Goal: Information Seeking & Learning: Learn about a topic

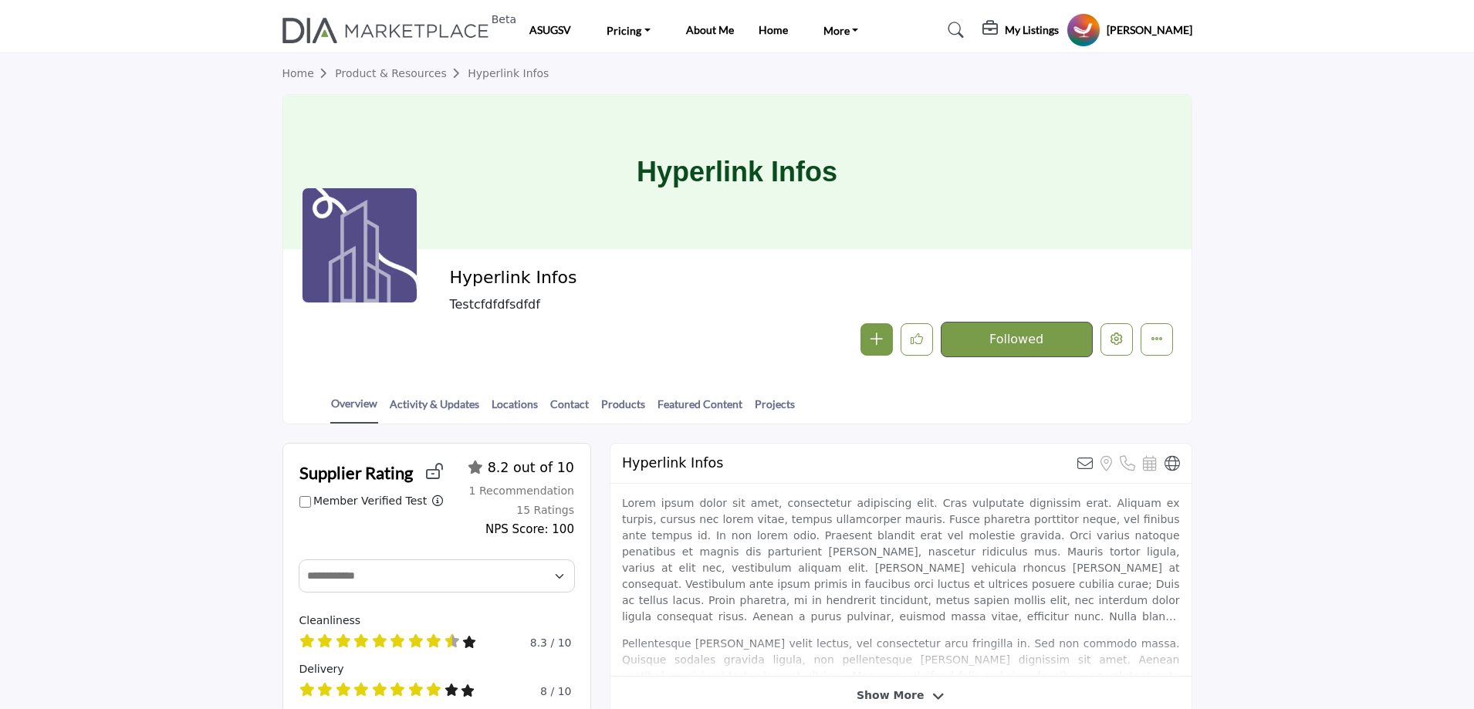
drag, startPoint x: 462, startPoint y: 275, endPoint x: 568, endPoint y: 275, distance: 105.7
click at [568, 275] on h2 "Hyperlink Infos" at bounding box center [661, 278] width 424 height 20
copy h2 "Hyperlink Infos"
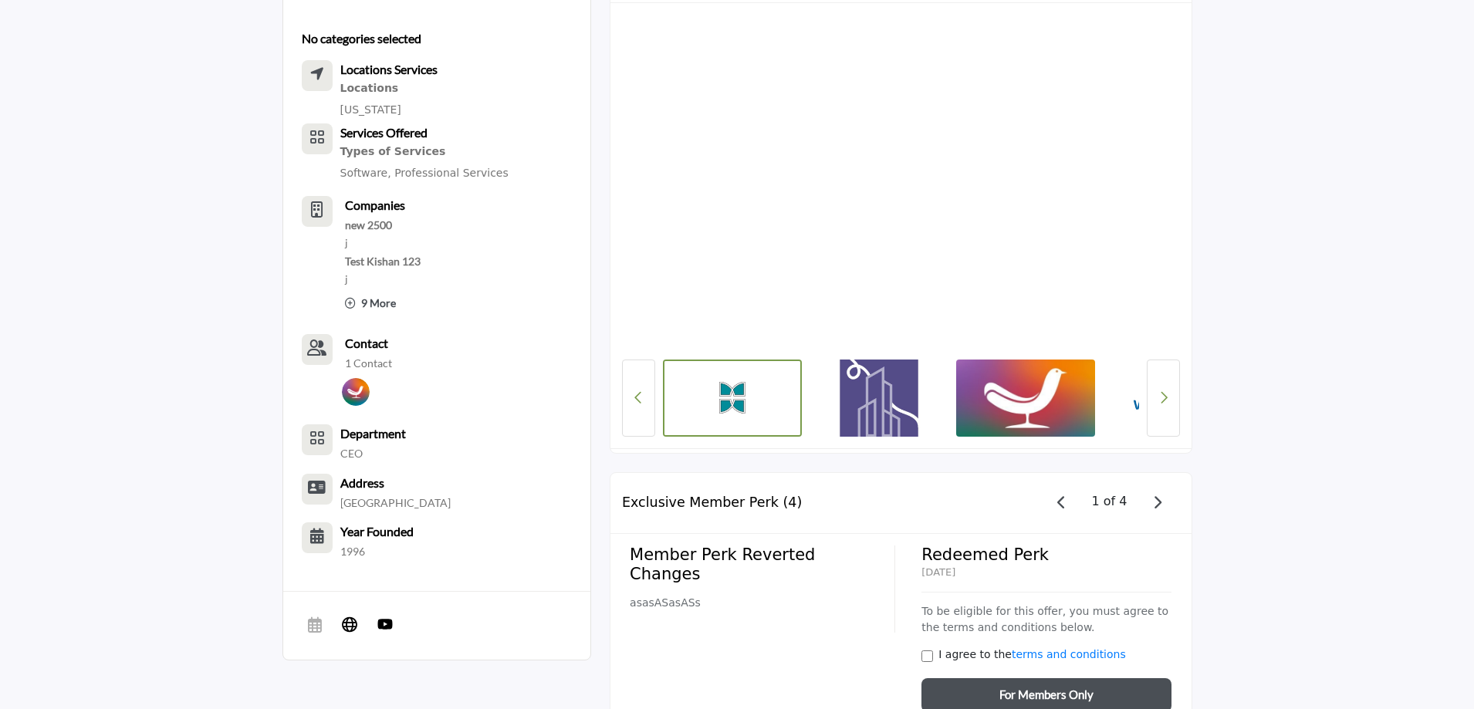
scroll to position [1312, 0]
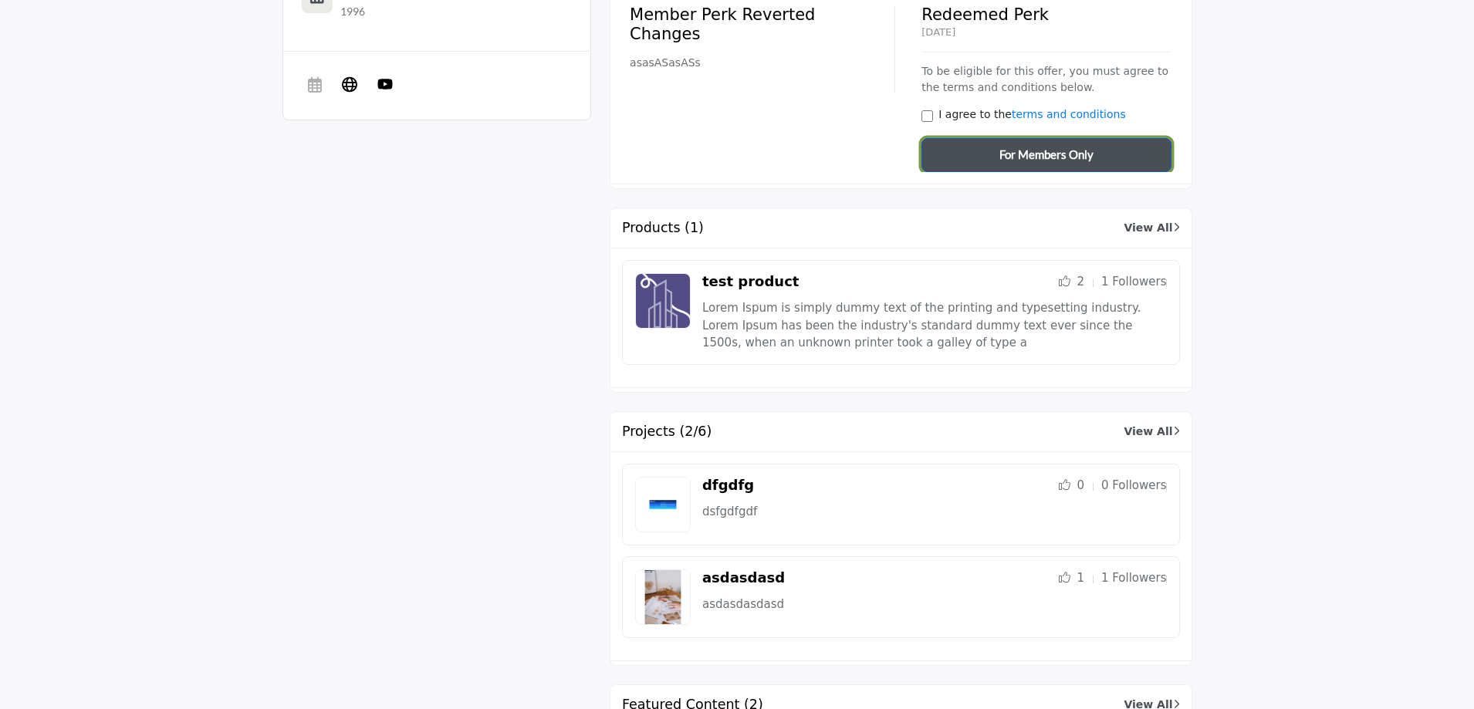
click at [1047, 150] on span "For Members Only" at bounding box center [1046, 155] width 94 height 18
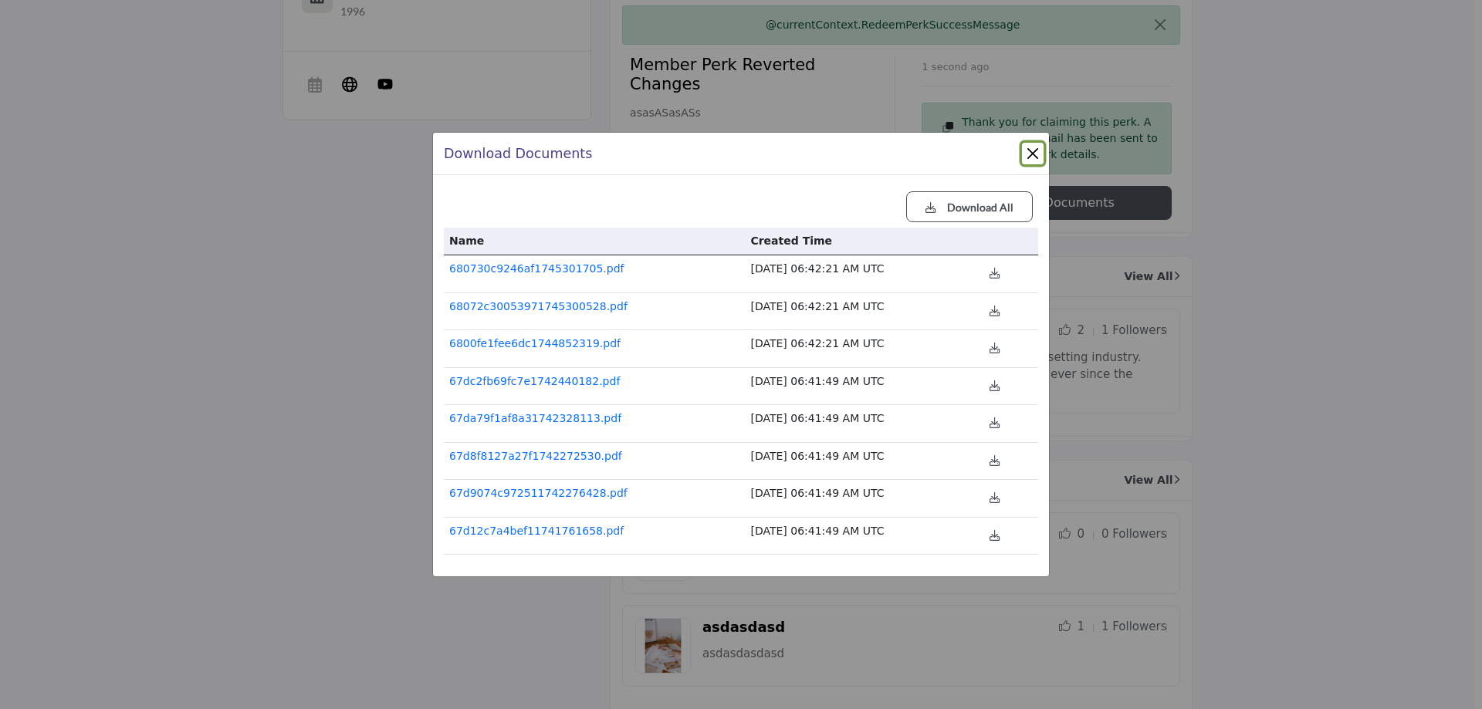
click at [1029, 150] on button "Close" at bounding box center [1033, 154] width 22 height 22
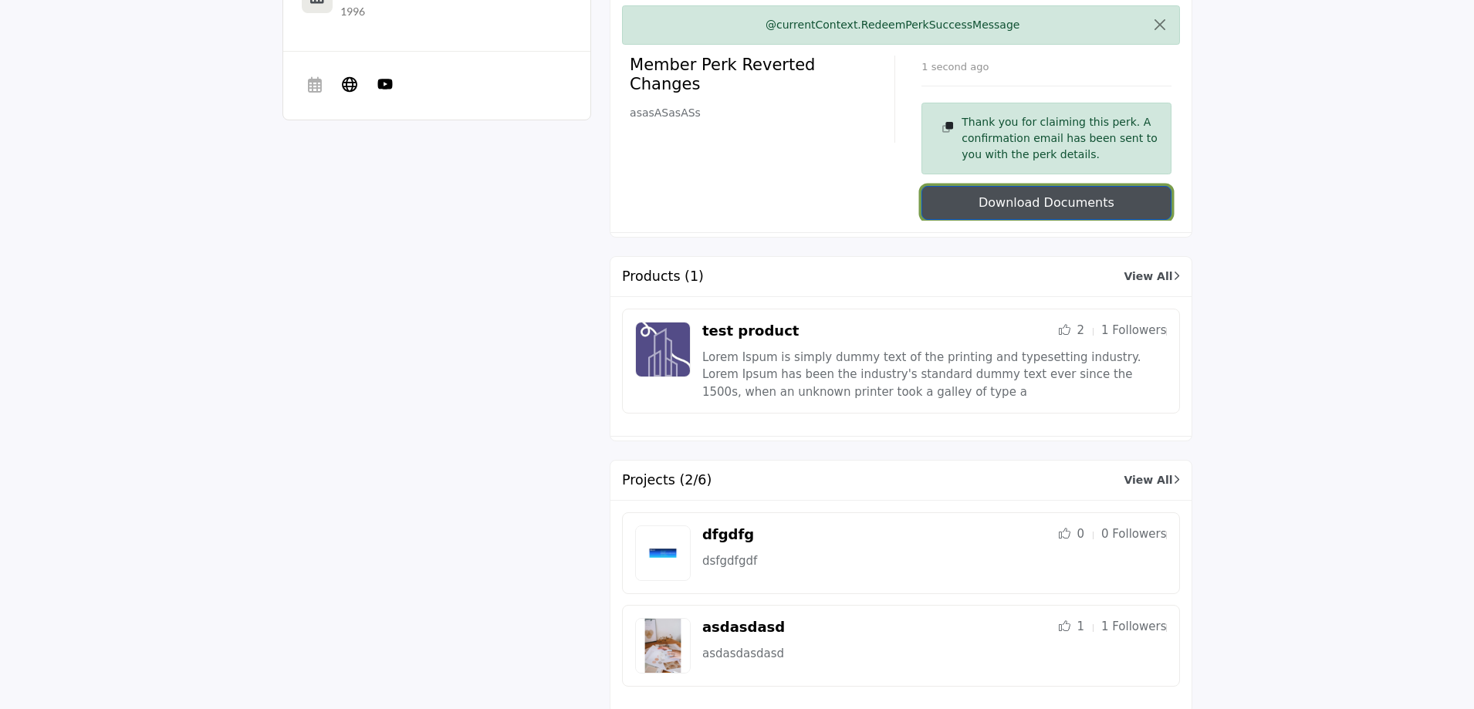
click at [1035, 208] on button "Download Documents" at bounding box center [1046, 203] width 249 height 34
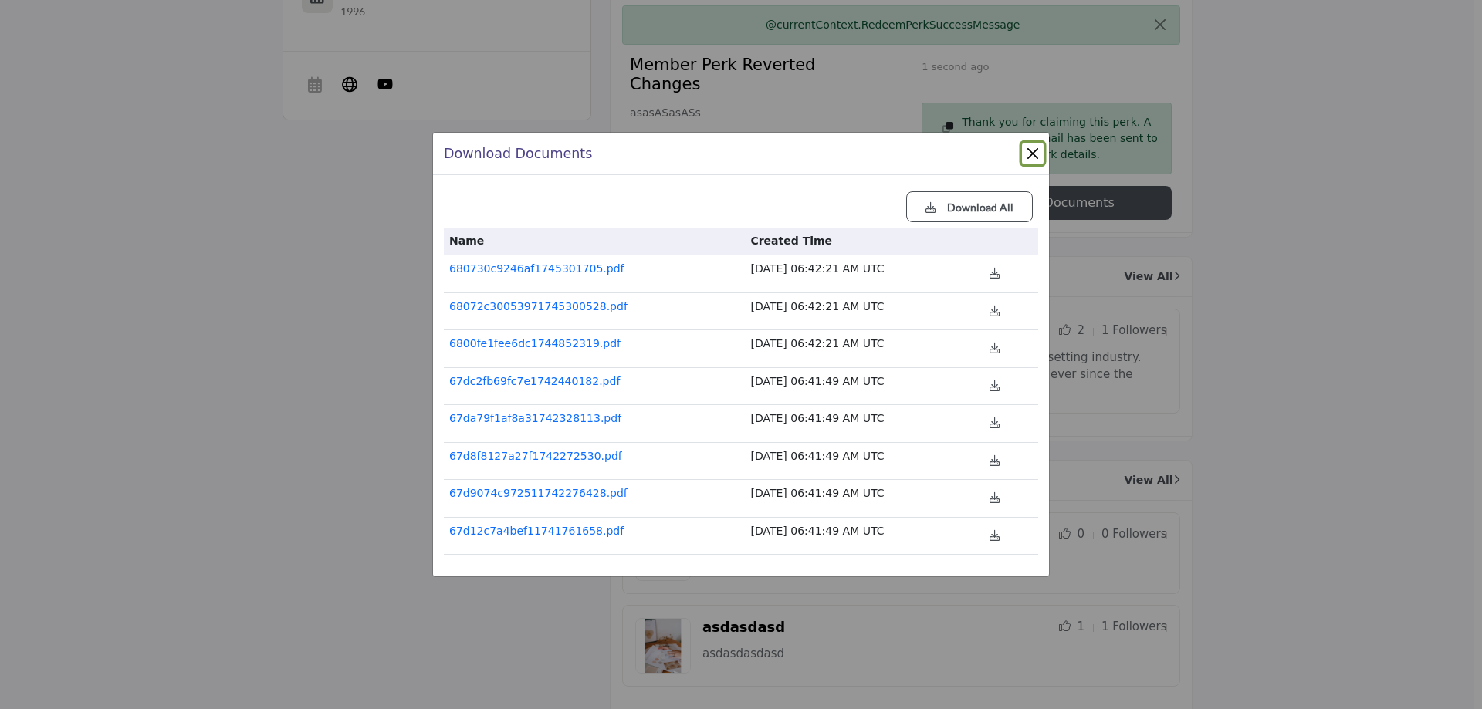
click at [1033, 156] on button "Close" at bounding box center [1033, 154] width 22 height 22
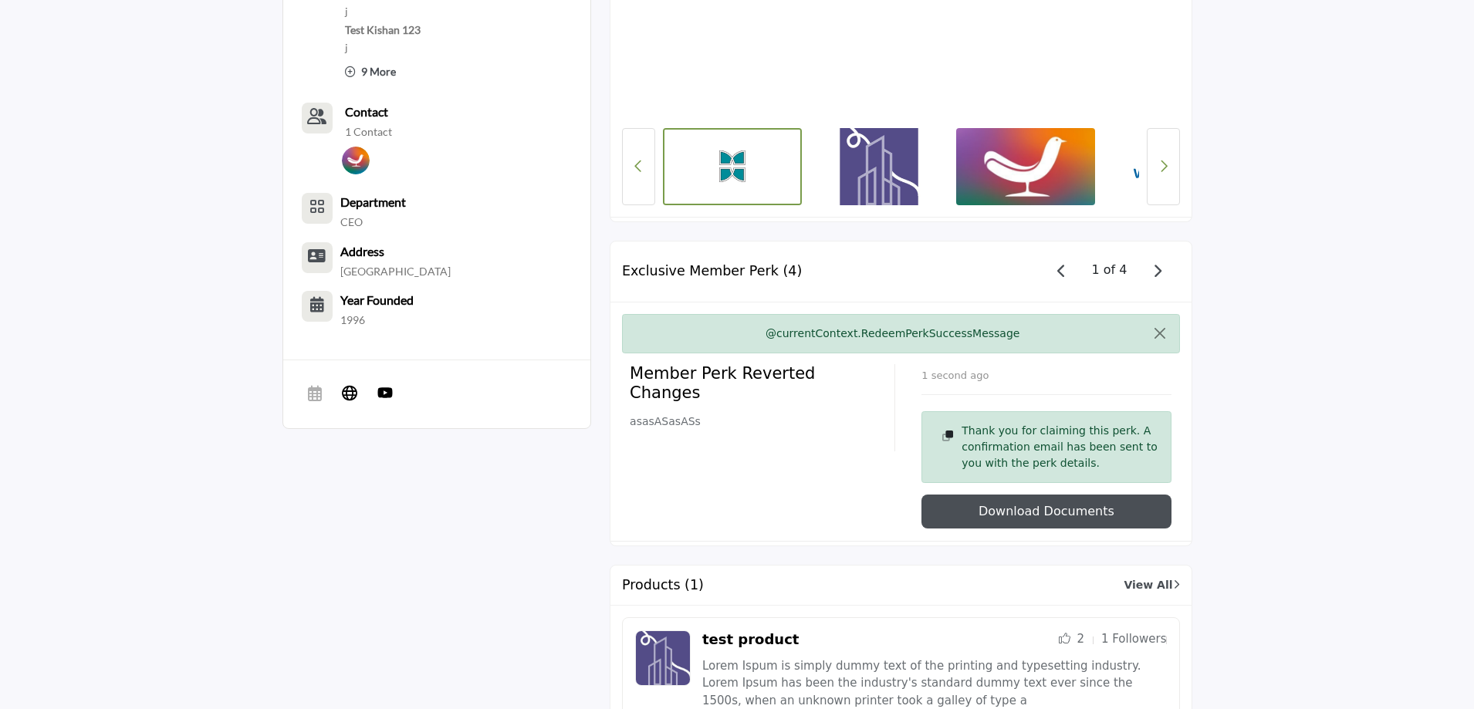
click at [1064, 266] on icon "button" at bounding box center [1061, 271] width 8 height 14
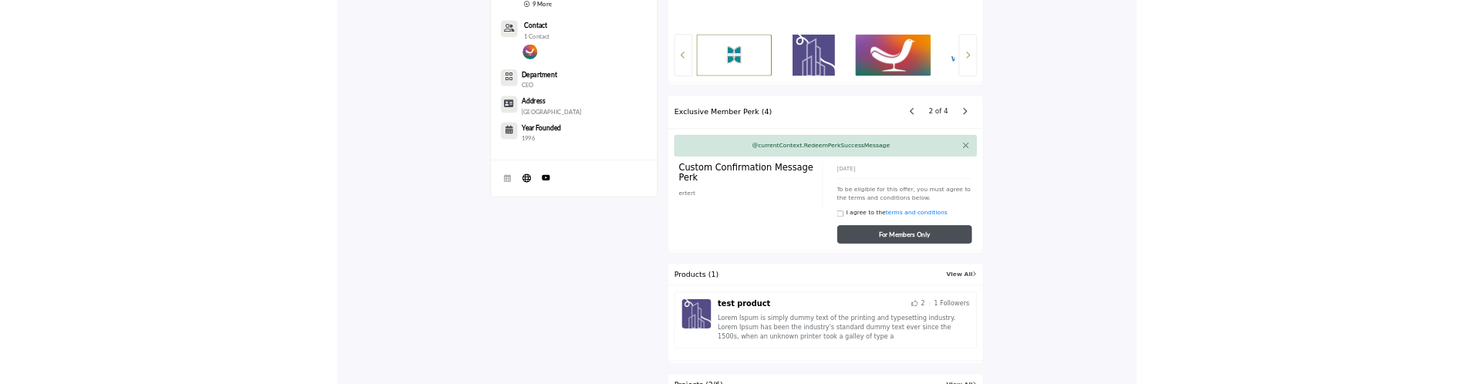
scroll to position [1158, 0]
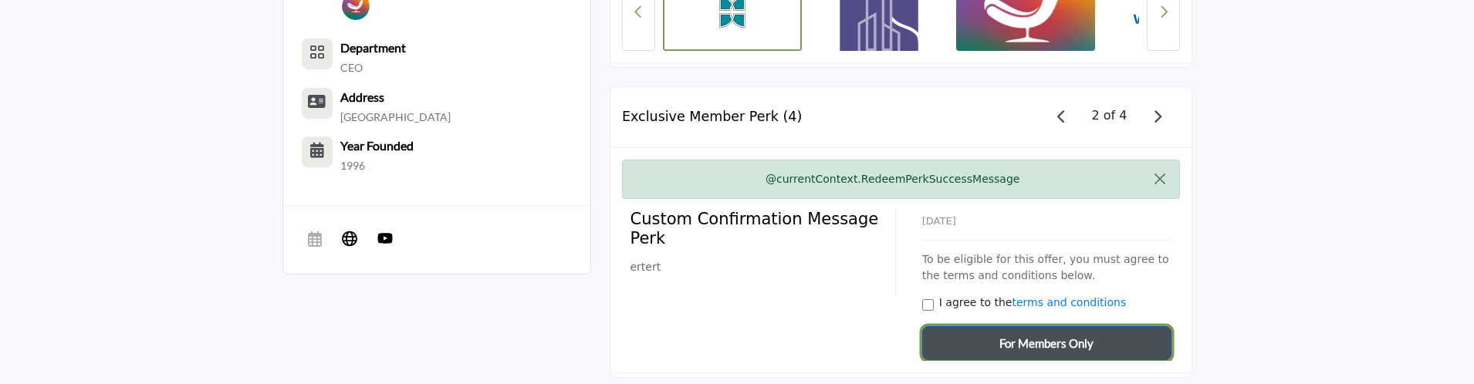
click at [1033, 336] on span "For Members Only" at bounding box center [1046, 344] width 94 height 18
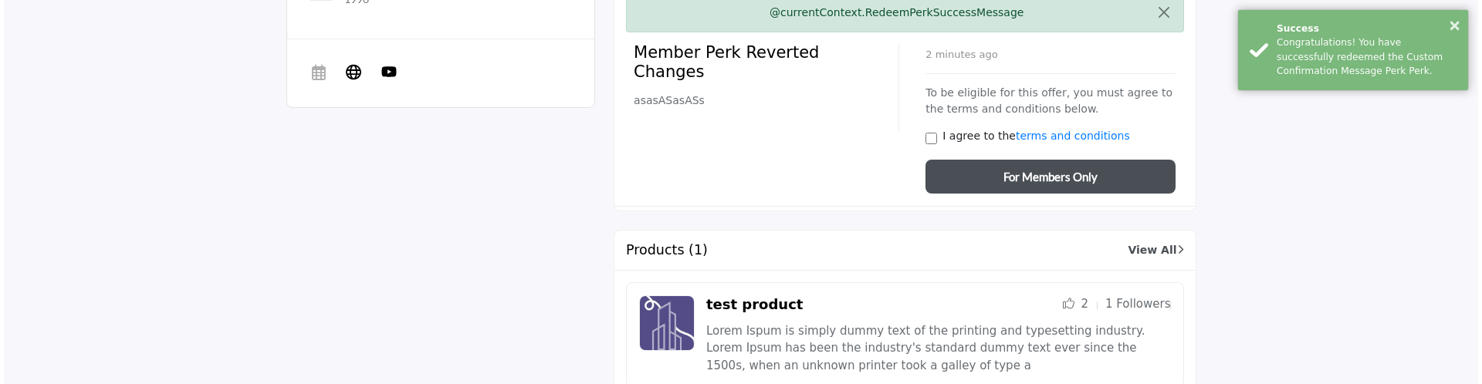
scroll to position [1235, 0]
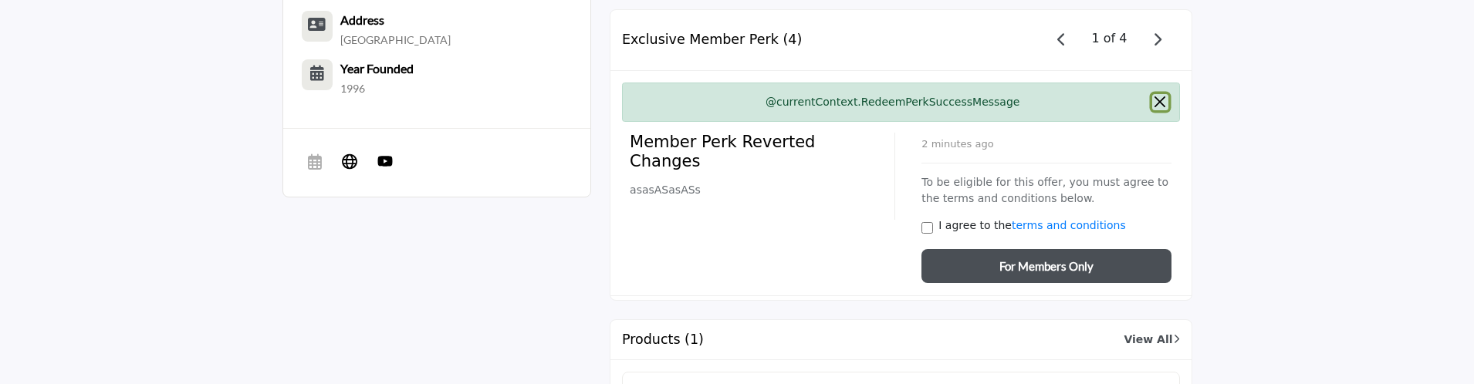
click at [1165, 100] on button "Close" at bounding box center [1160, 102] width 16 height 16
click at [1158, 39] on icon "button" at bounding box center [1157, 39] width 8 height 14
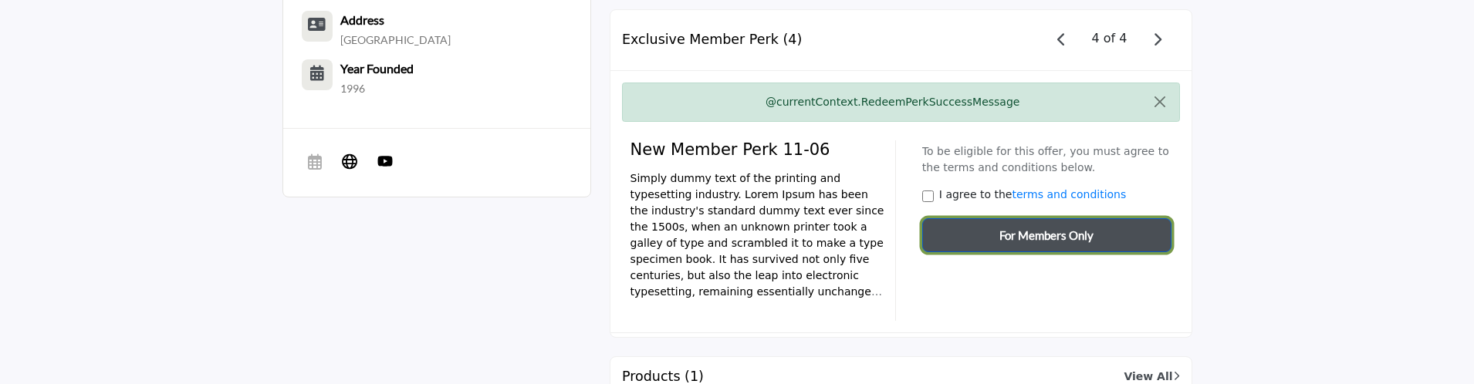
click at [1009, 243] on span "For Members Only" at bounding box center [1046, 236] width 94 height 18
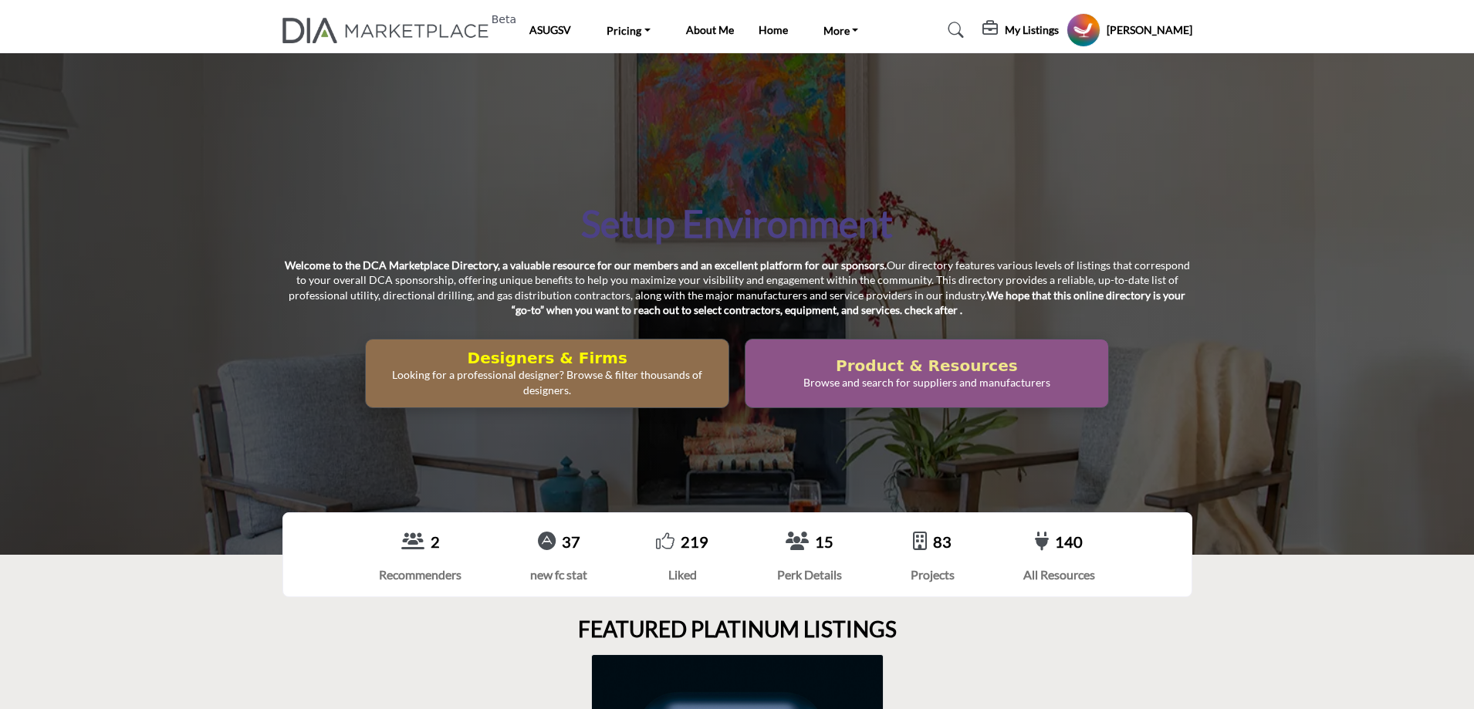
click at [724, 364] on h2 "Product & Resources" at bounding box center [546, 358] width 353 height 19
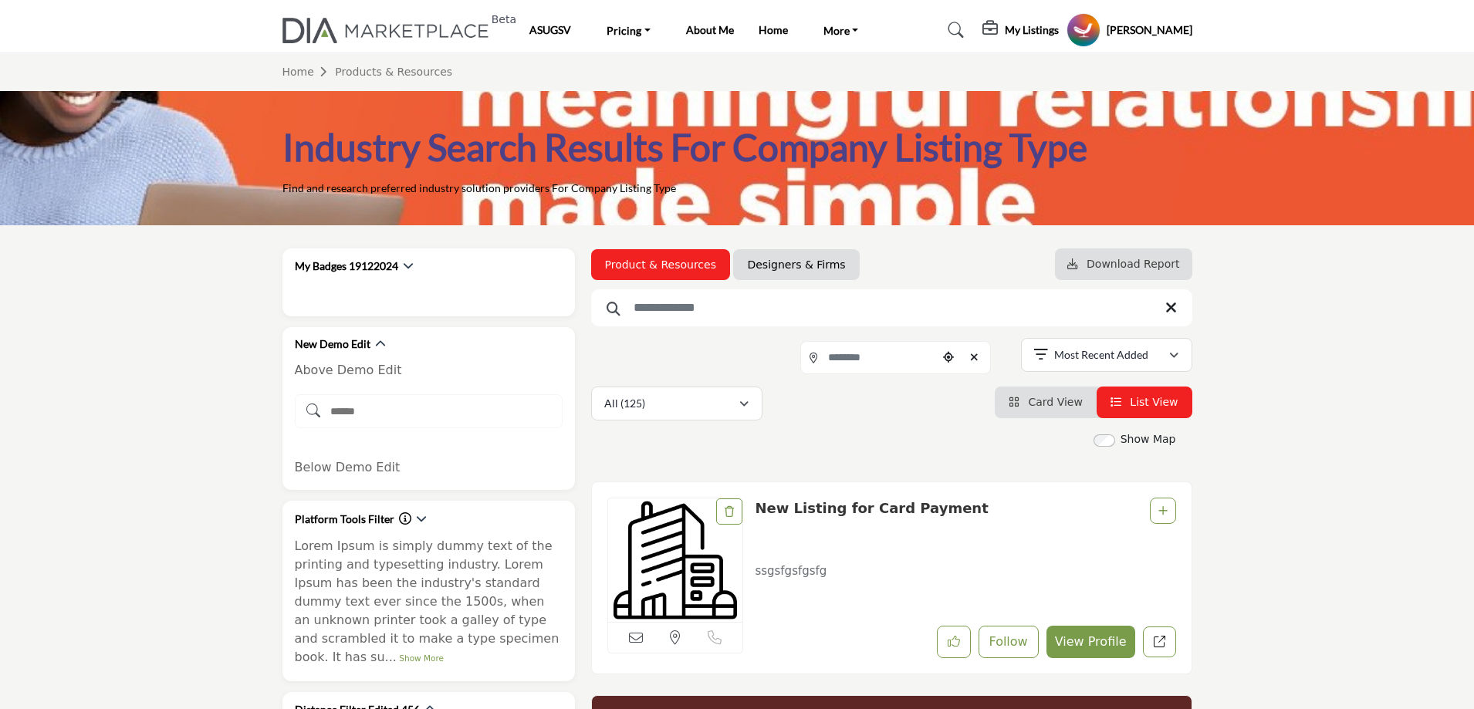
click at [745, 303] on input "Search Keyword" at bounding box center [891, 307] width 601 height 37
paste input "**********"
type input "**********"
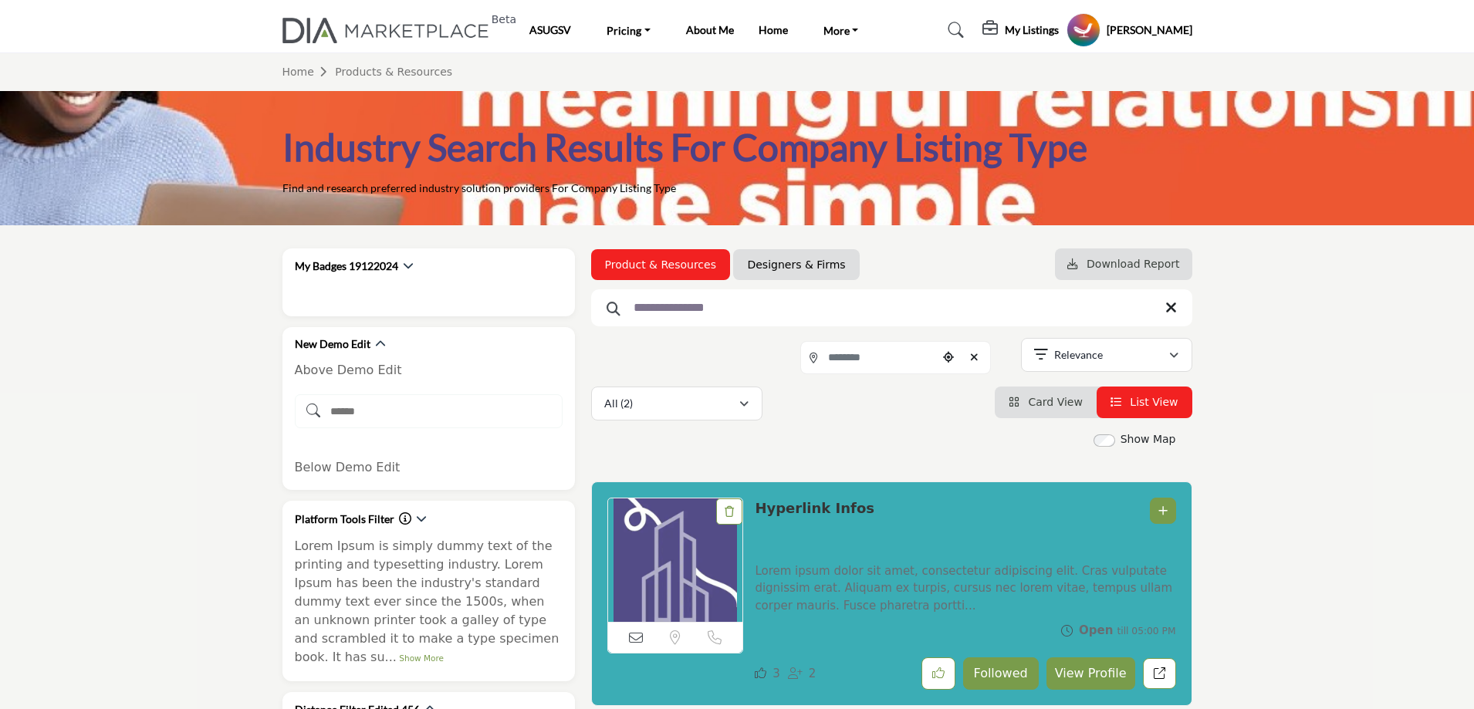
scroll to position [232, 0]
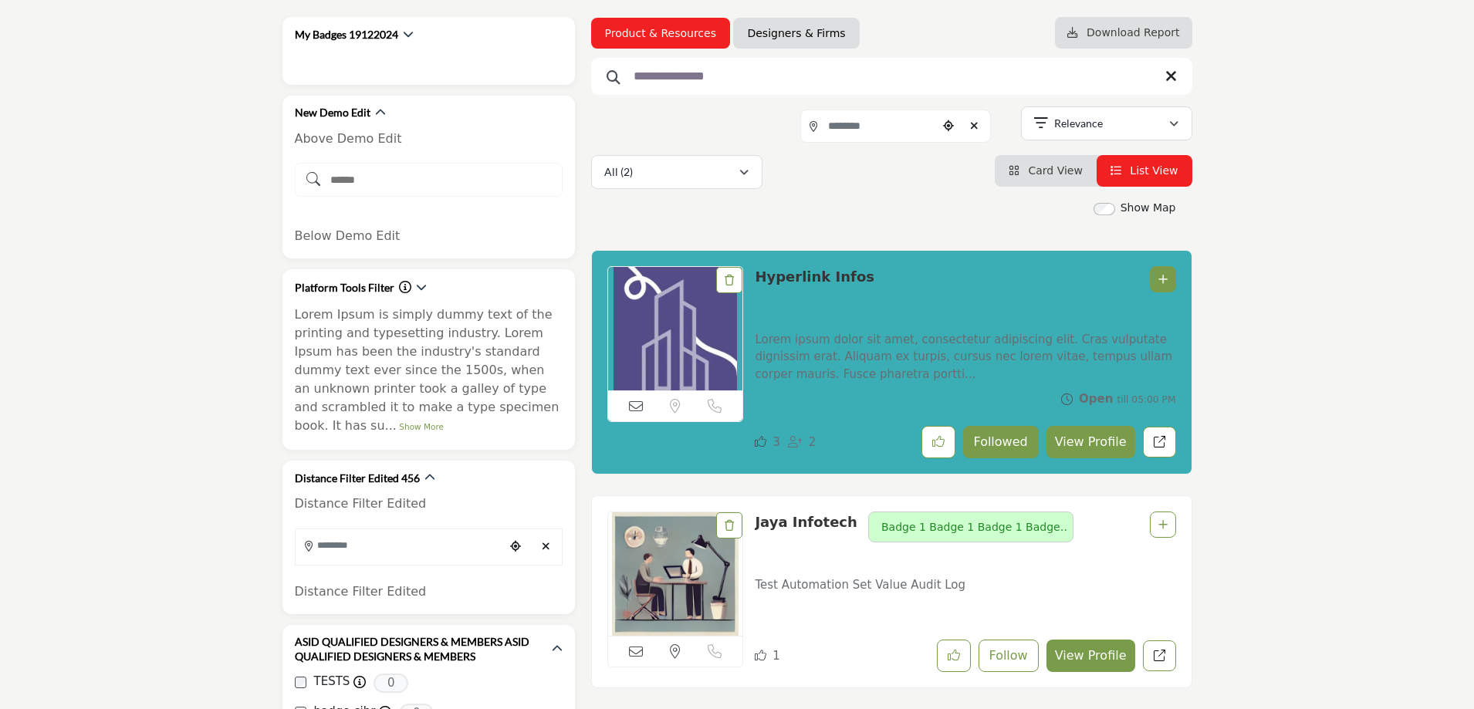
click at [1060, 166] on span "Card View" at bounding box center [1055, 170] width 54 height 12
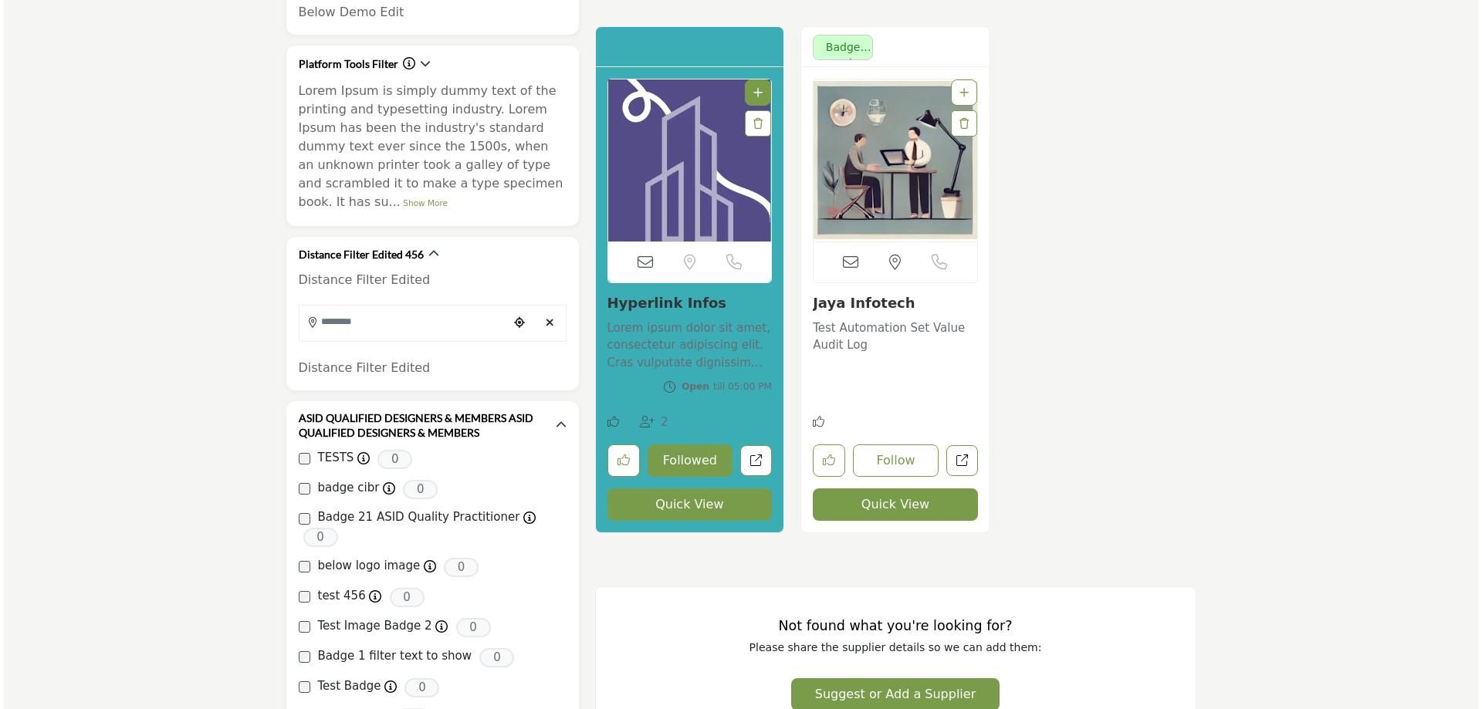
scroll to position [463, 0]
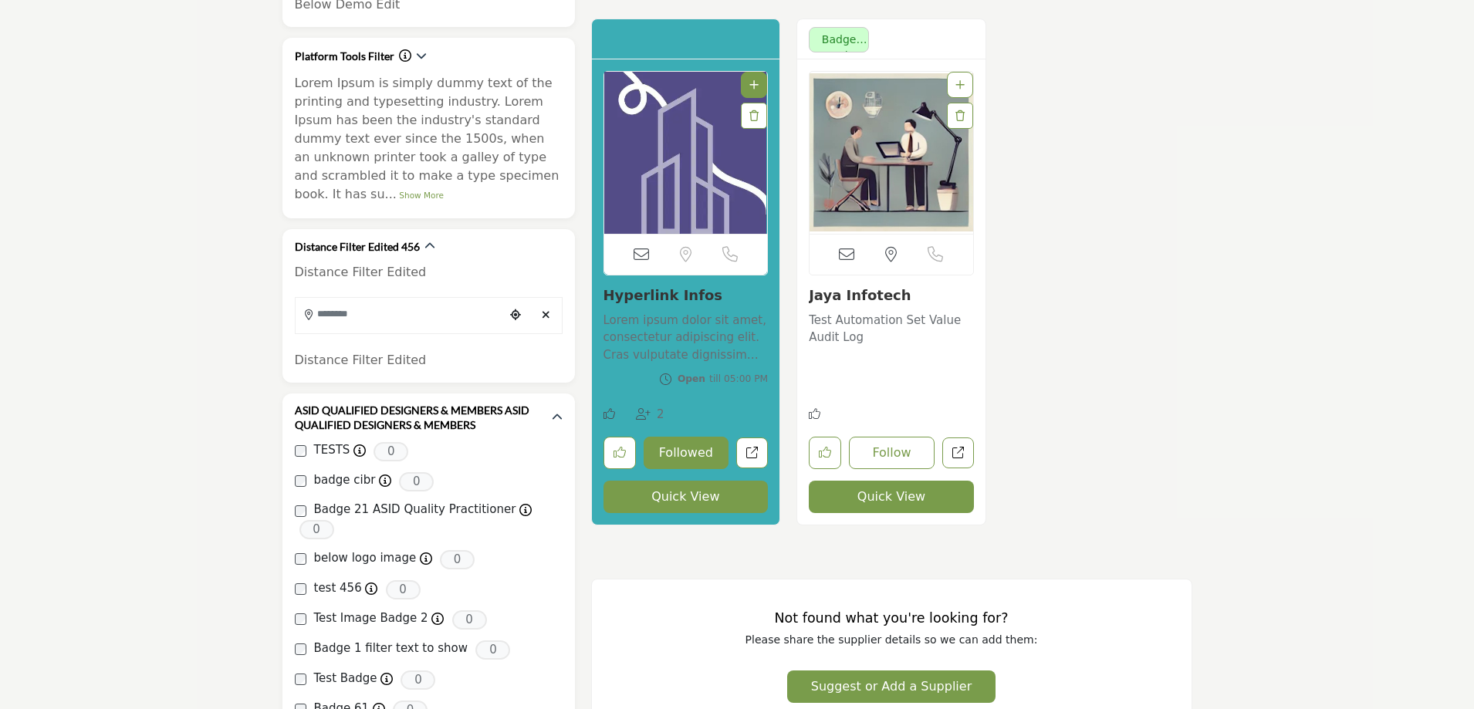
click at [667, 499] on button "Quick View" at bounding box center [686, 497] width 165 height 32
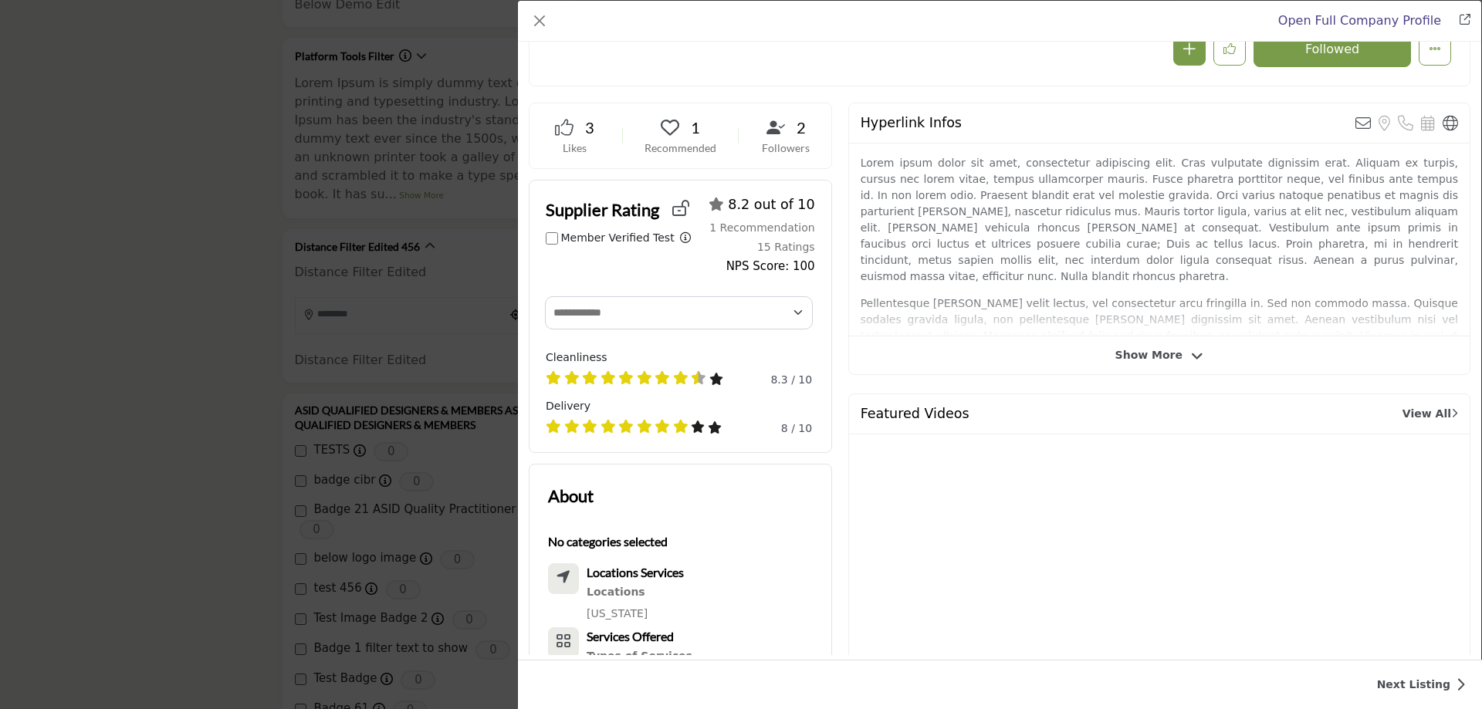
scroll to position [371, 0]
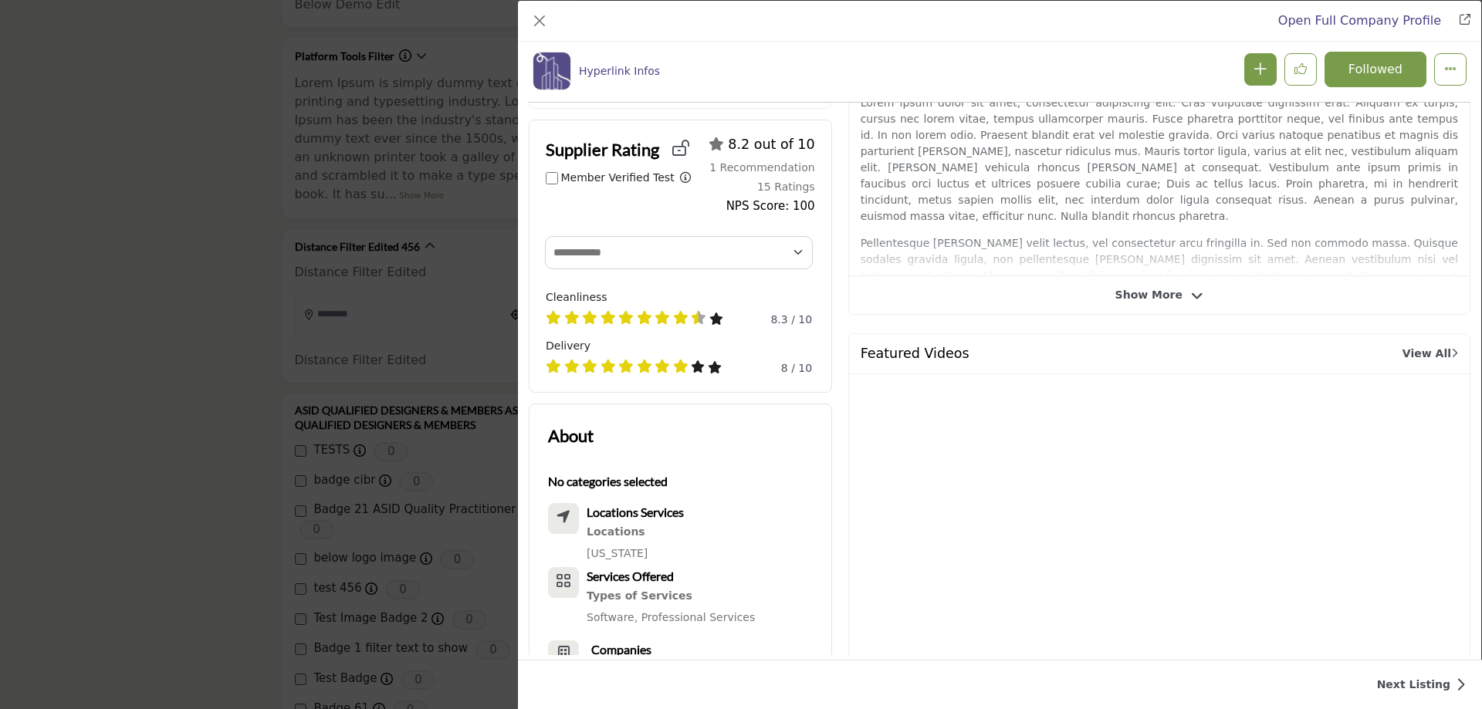
click at [1191, 295] on icon "Company Data Modal" at bounding box center [1197, 296] width 12 height 14
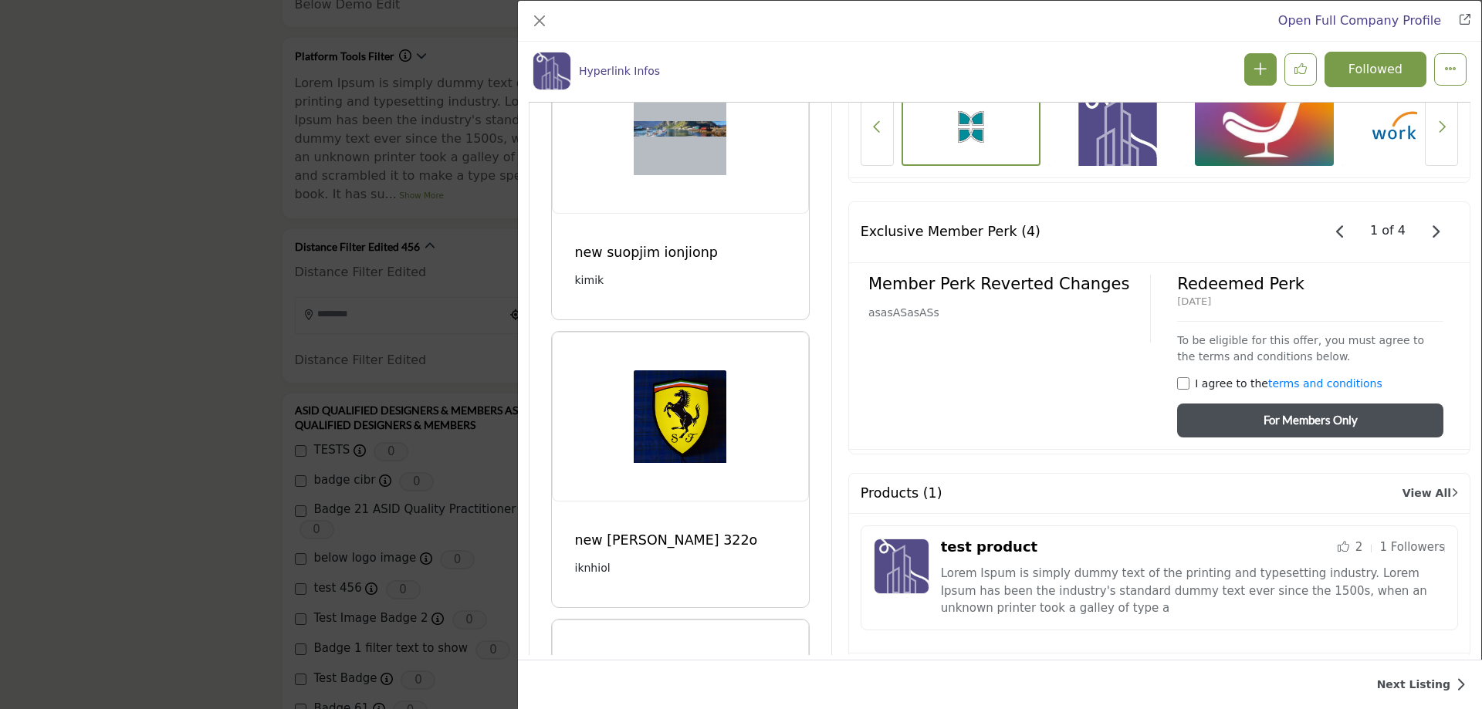
scroll to position [1529, 0]
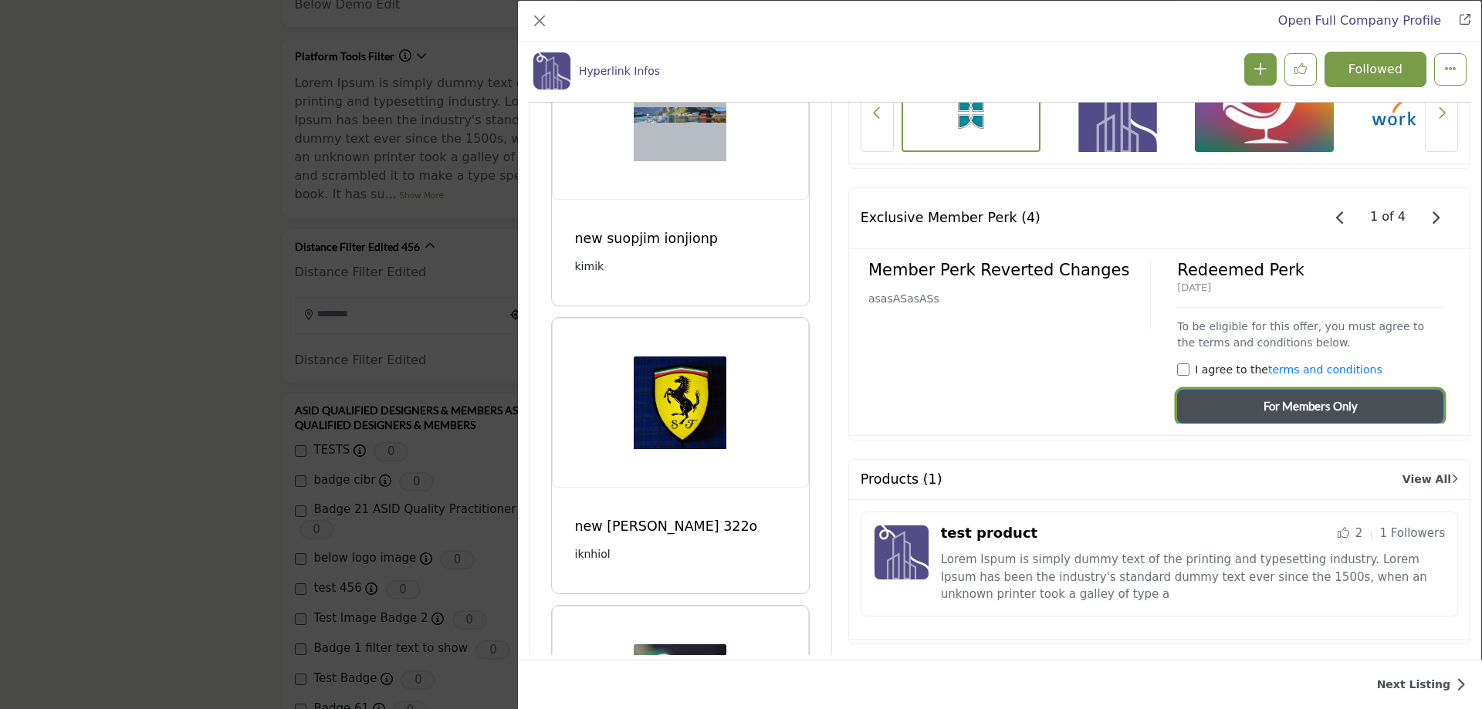
click at [1294, 397] on span "For Members Only" at bounding box center [1310, 406] width 94 height 18
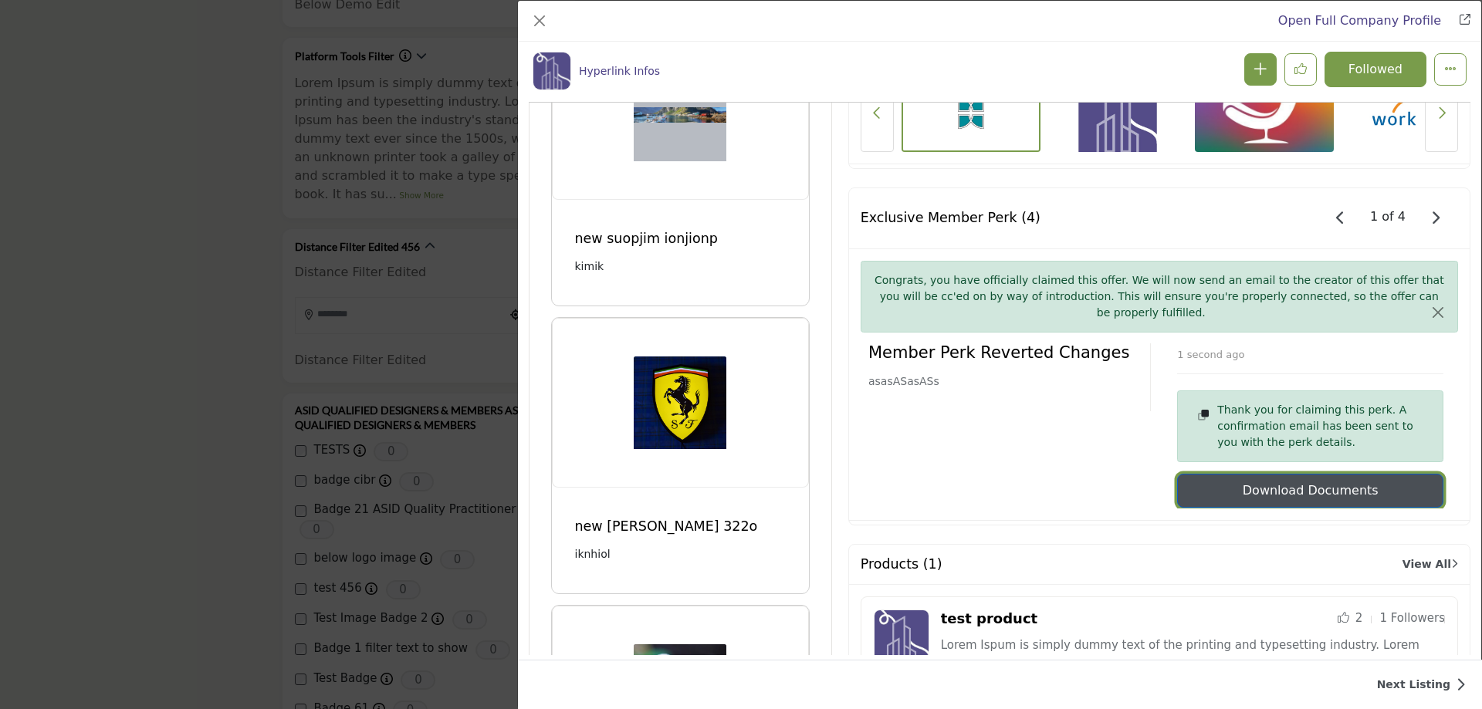
click at [1289, 474] on button "Download Documents" at bounding box center [1310, 491] width 266 height 34
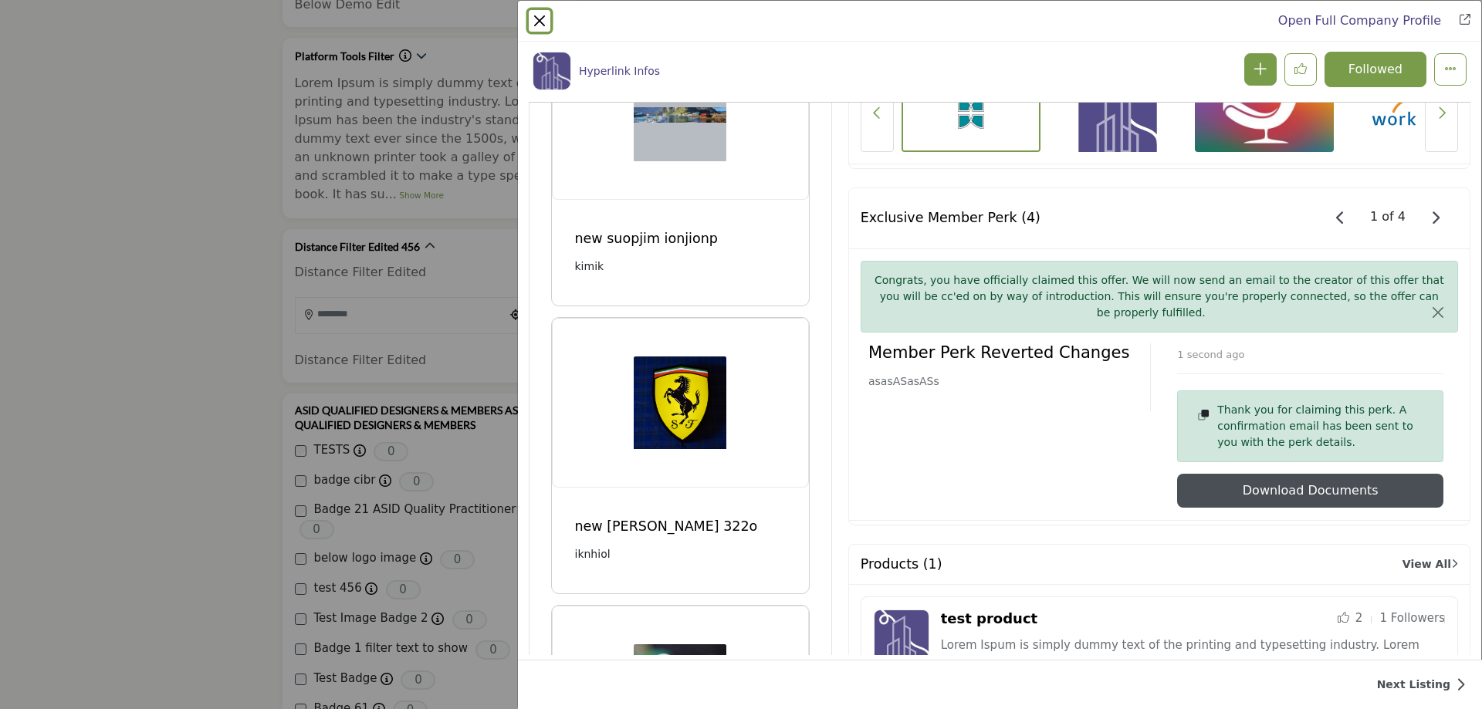
click at [541, 25] on button "Close" at bounding box center [540, 21] width 22 height 22
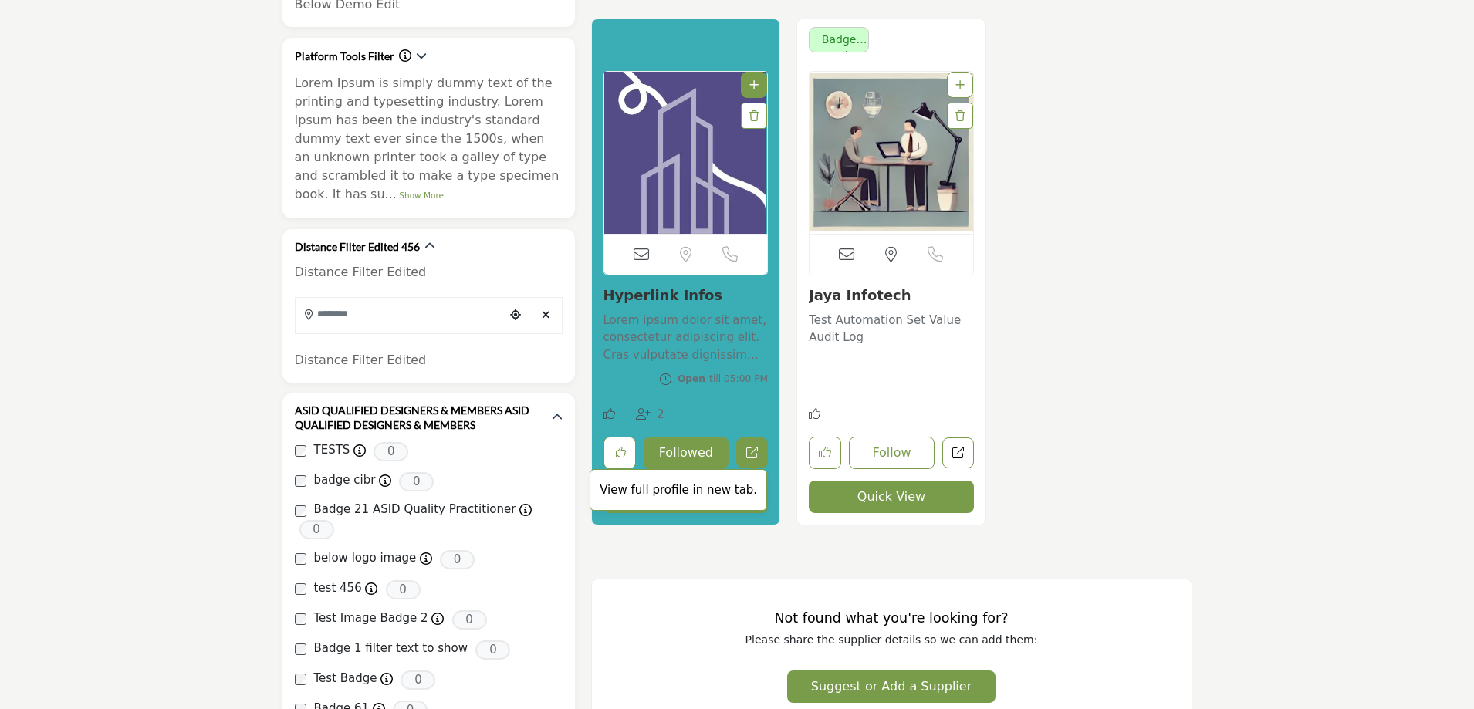
click at [709, 501] on span "View full profile in new tab." at bounding box center [679, 490] width 178 height 42
click at [672, 493] on button "Quick View" at bounding box center [686, 497] width 165 height 32
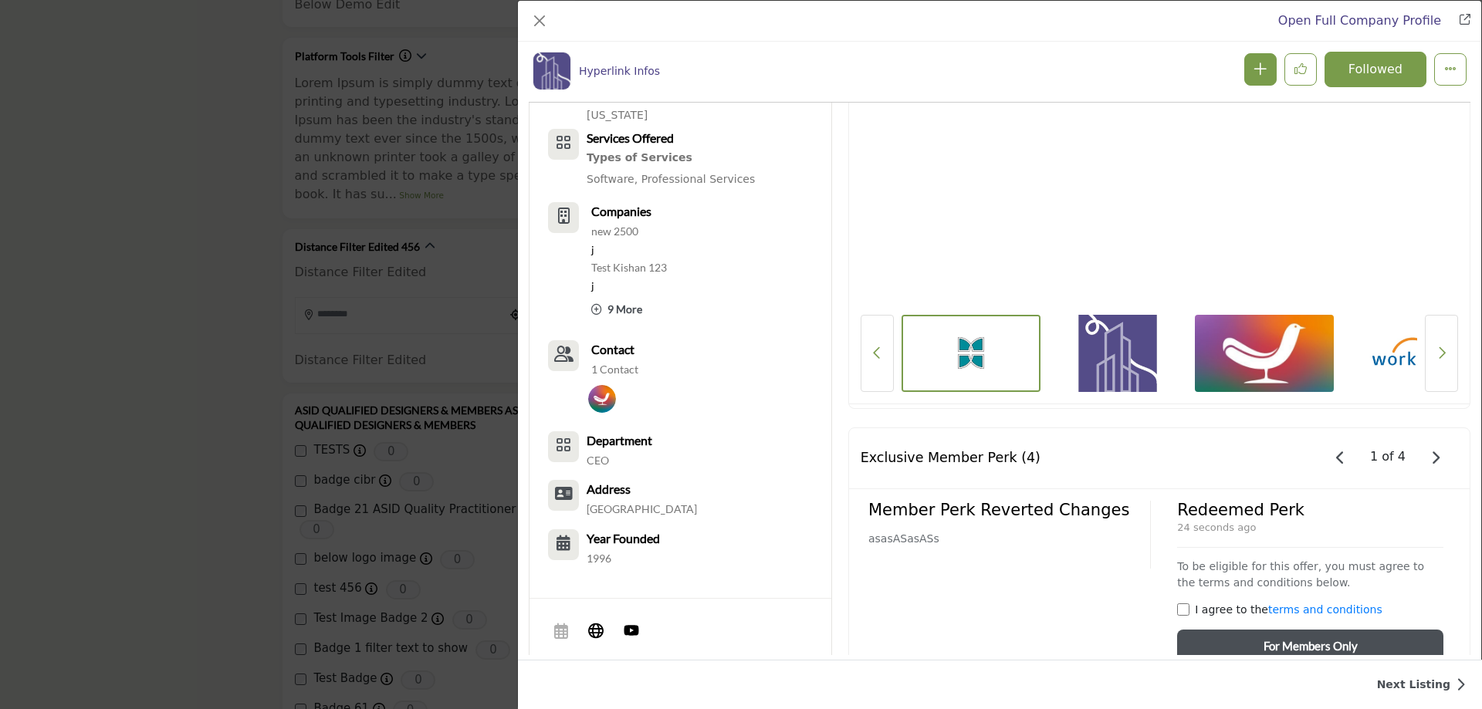
scroll to position [1041, 0]
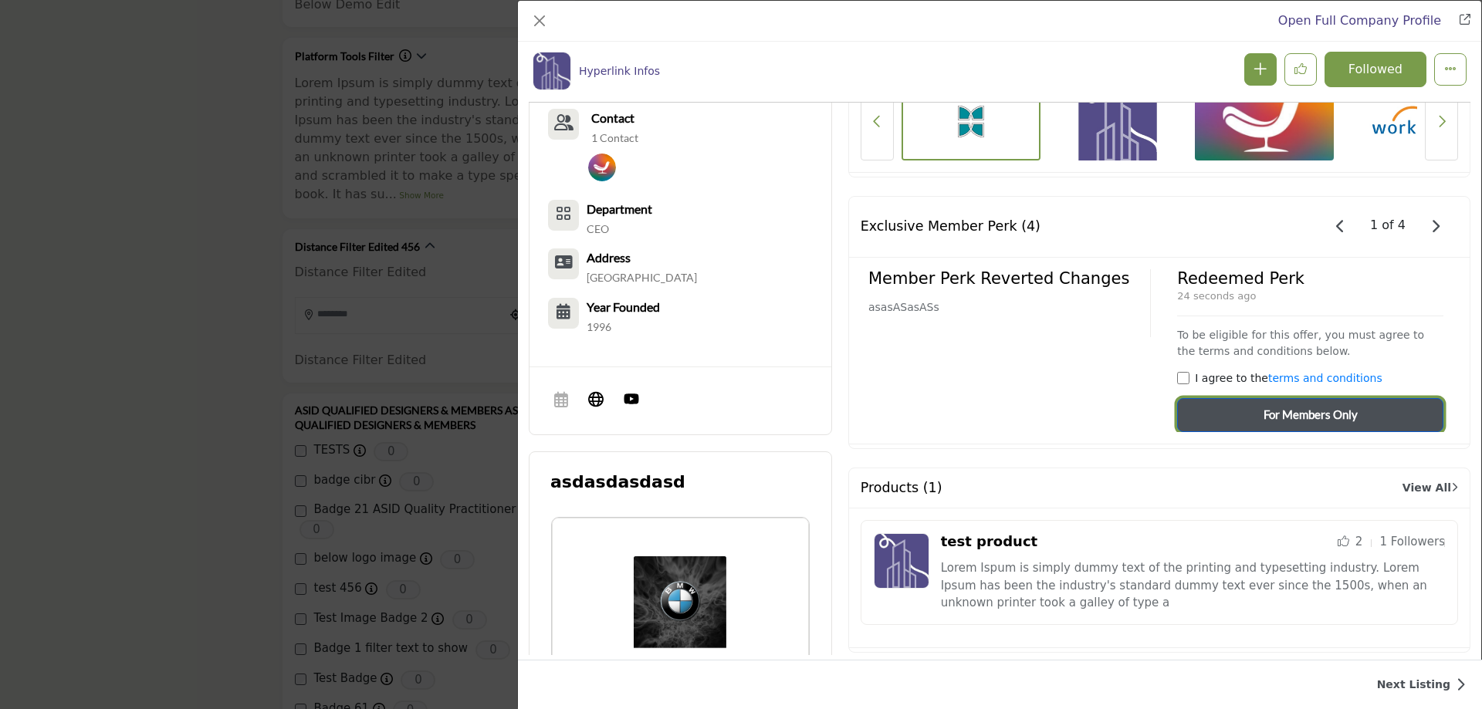
click at [1285, 414] on span "For Members Only" at bounding box center [1310, 415] width 94 height 18
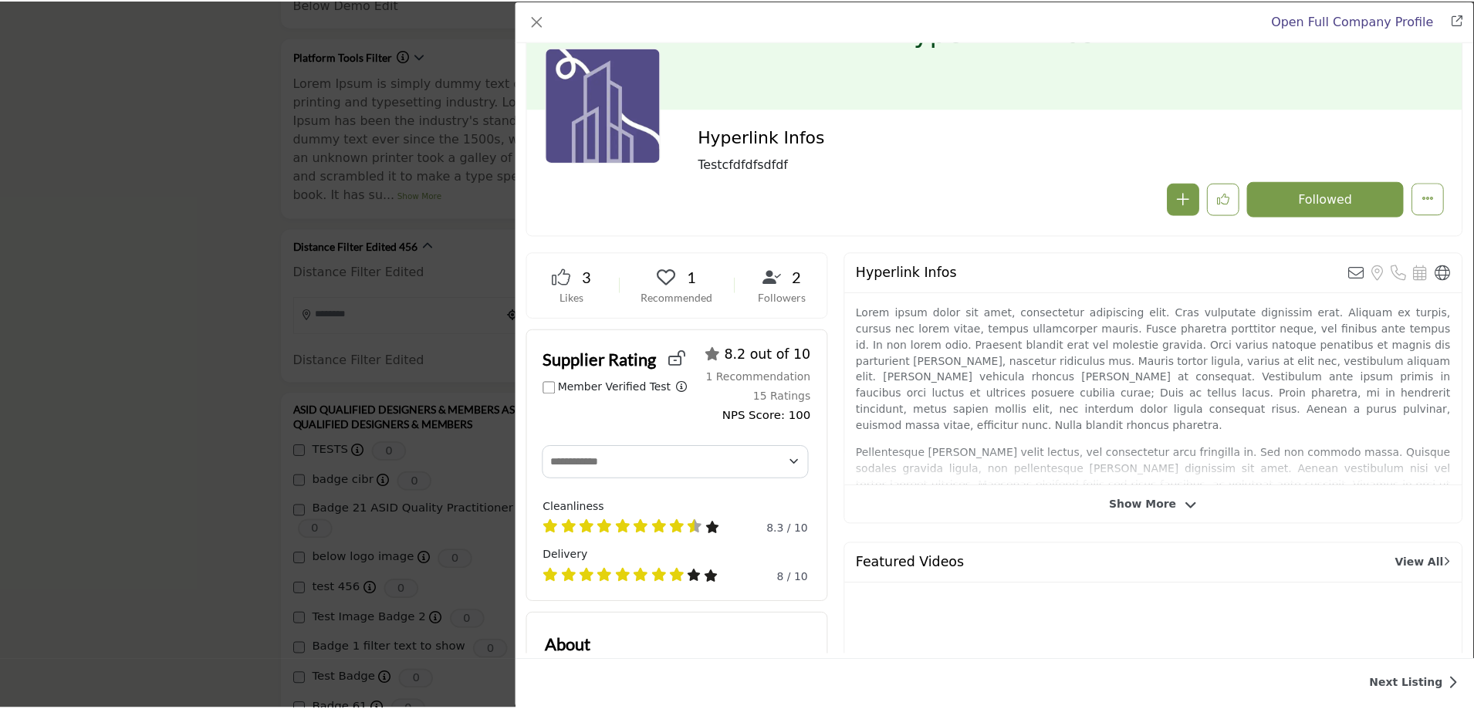
scroll to position [0, 0]
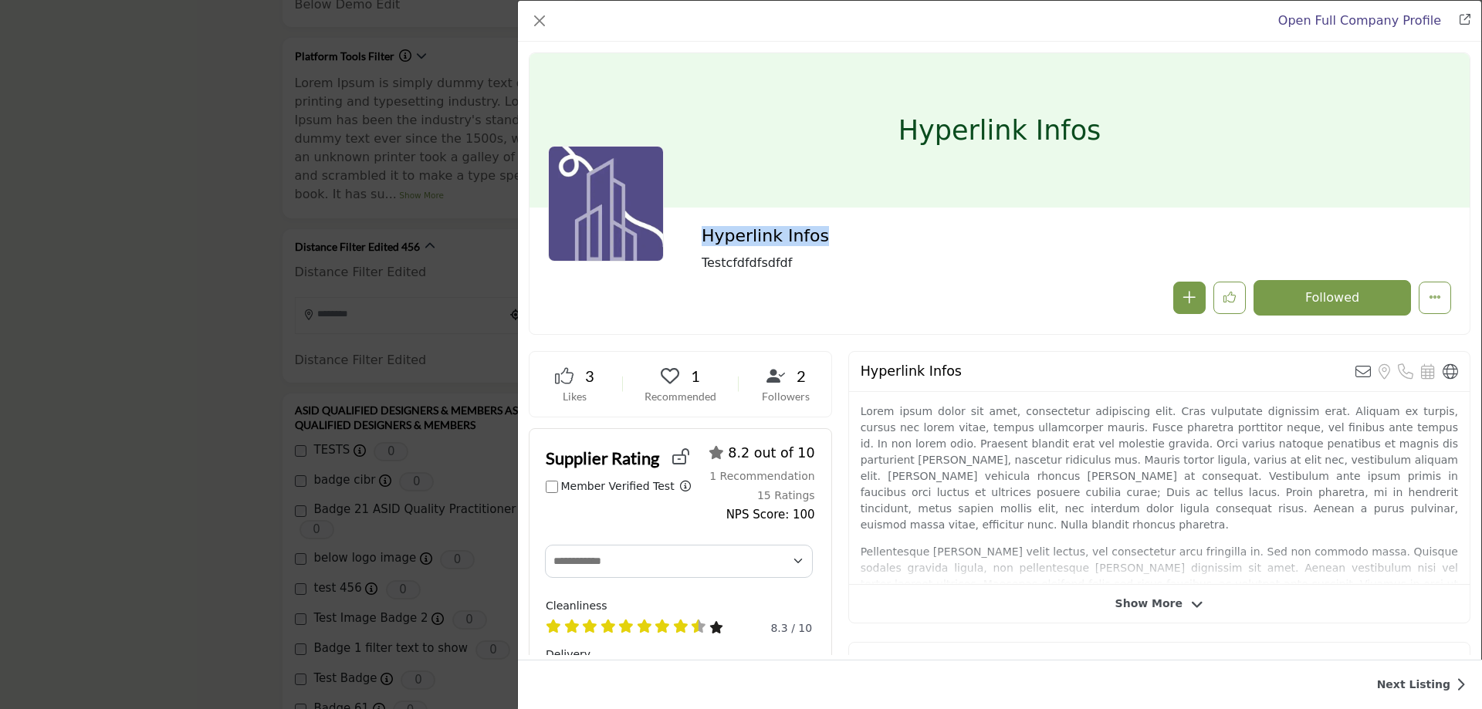
drag, startPoint x: 705, startPoint y: 237, endPoint x: 817, endPoint y: 234, distance: 112.7
click at [817, 234] on h2 "Hyperlink Infos" at bounding box center [914, 236] width 424 height 20
copy h2 "Hyperlink Infos"
click at [200, 261] on div "Open Full Company Profile Hyperlink Infos Follow Followed Likes" at bounding box center [741, 354] width 1482 height 709
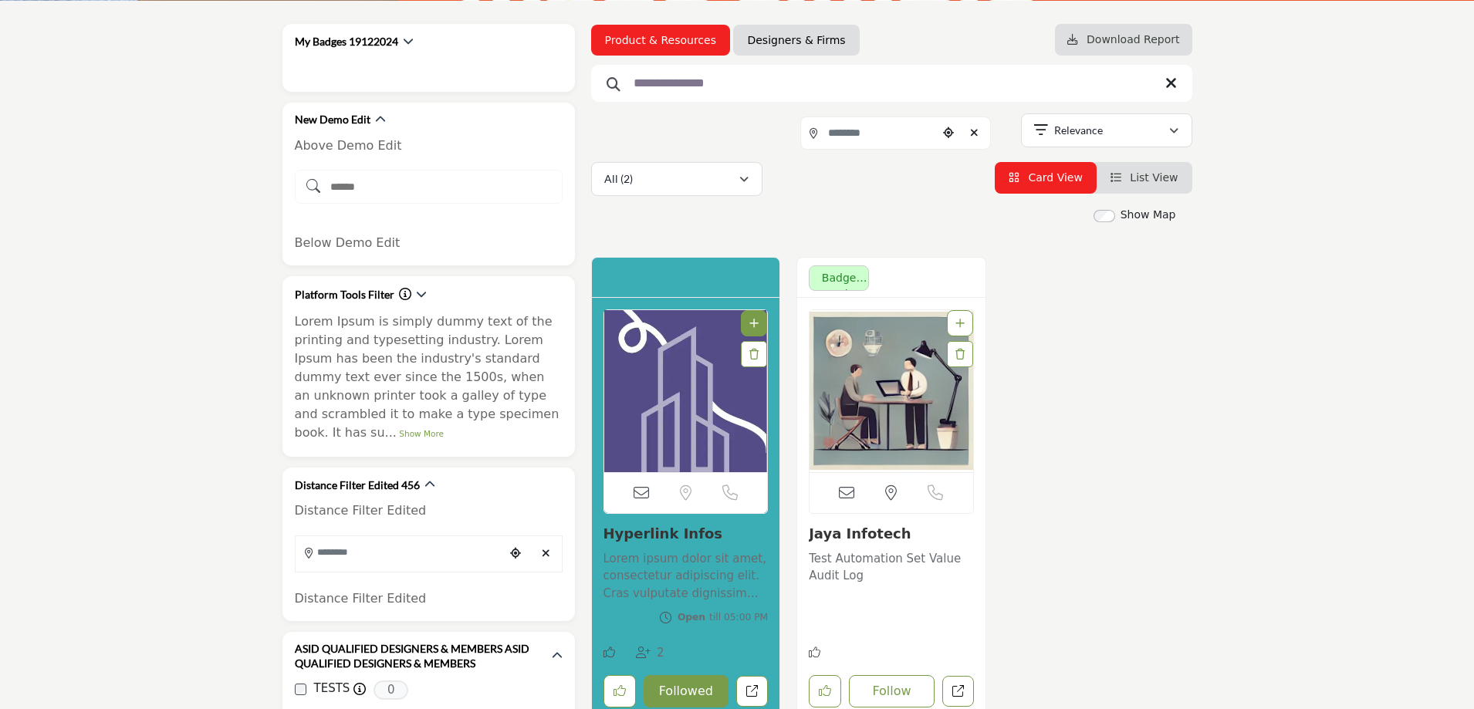
scroll to position [232, 0]
